Goal: Task Accomplishment & Management: Manage account settings

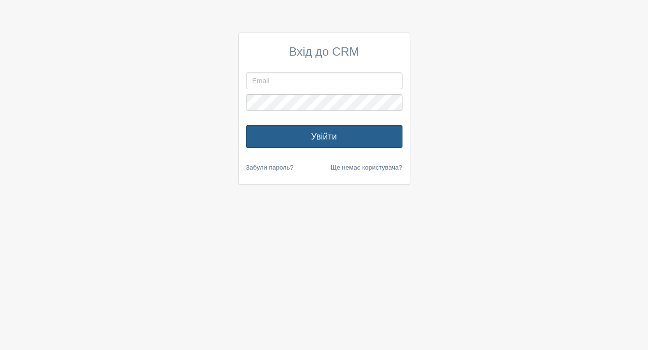
type input "[DOMAIN_NAME][EMAIL_ADDRESS][DOMAIN_NAME]"
click at [336, 136] on button "Увійти" at bounding box center [324, 136] width 157 height 23
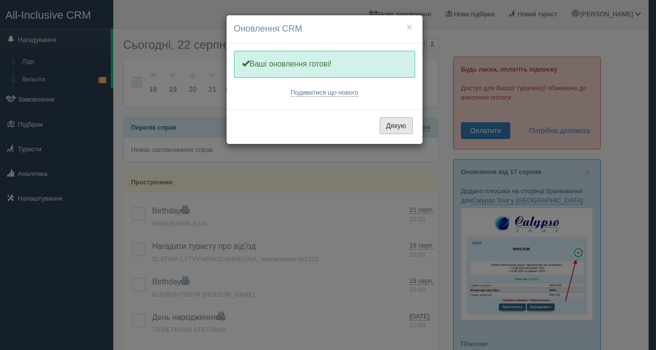
click at [384, 122] on button "Дякую" at bounding box center [396, 125] width 33 height 17
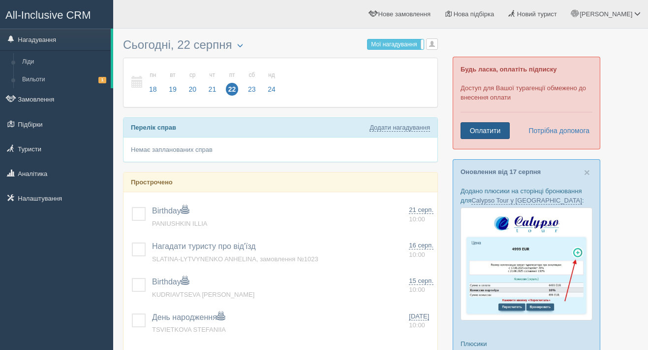
click at [494, 131] on link "Оплатити" at bounding box center [485, 130] width 49 height 17
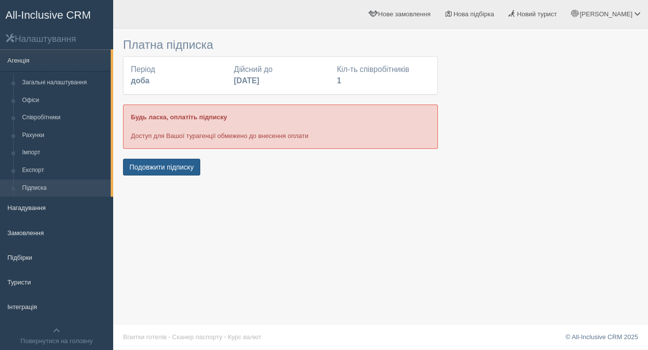
click at [187, 166] on button "Подовжити підписку" at bounding box center [161, 167] width 77 height 17
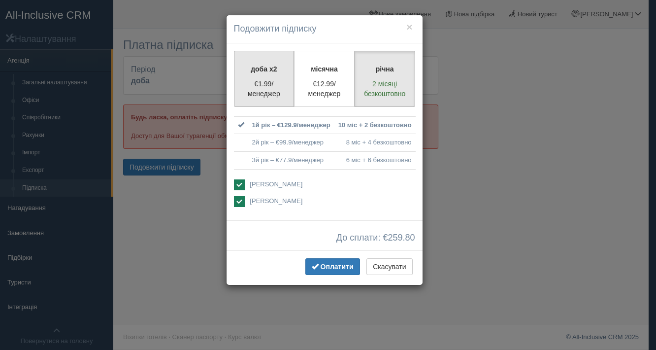
click at [270, 82] on p "€1.99/менеджер" at bounding box center [264, 89] width 48 height 20
radio input "true"
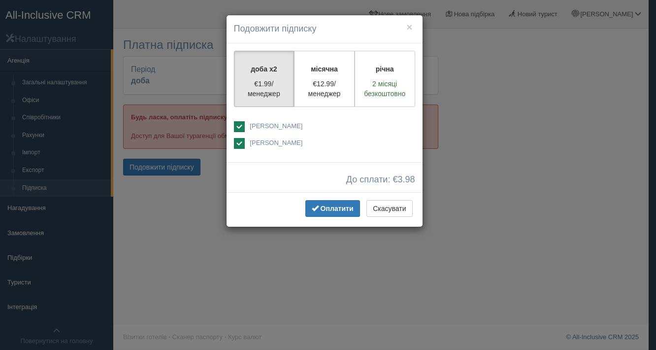
click at [240, 142] on ins at bounding box center [239, 143] width 11 height 11
checkbox input "false"
click at [320, 209] on span "Оплатити" at bounding box center [336, 208] width 33 height 8
